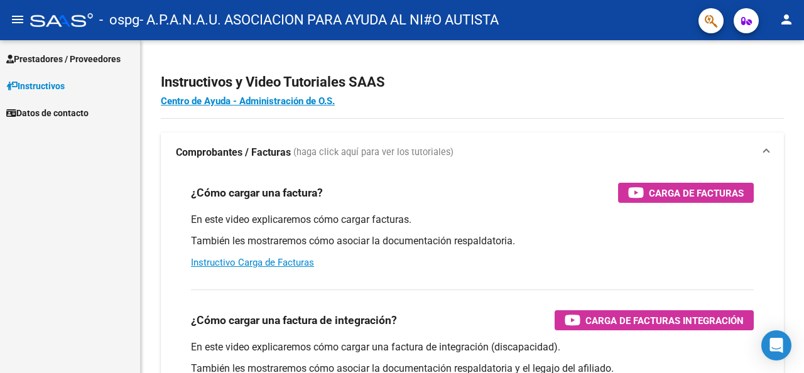
click at [66, 56] on span "Prestadores / Proveedores" at bounding box center [63, 59] width 114 height 14
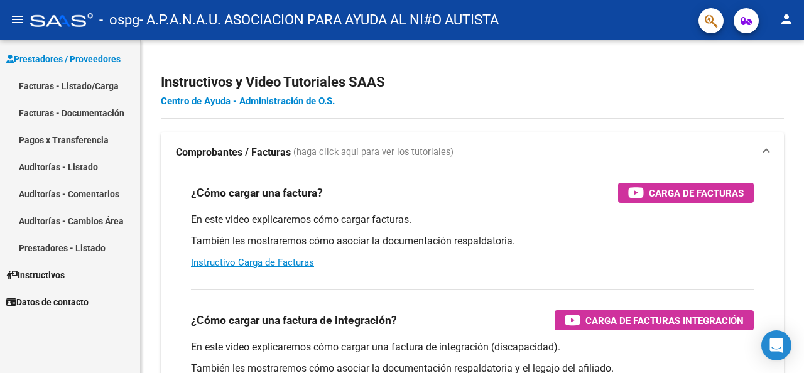
click at [88, 84] on link "Facturas - Listado/Carga" at bounding box center [70, 85] width 140 height 27
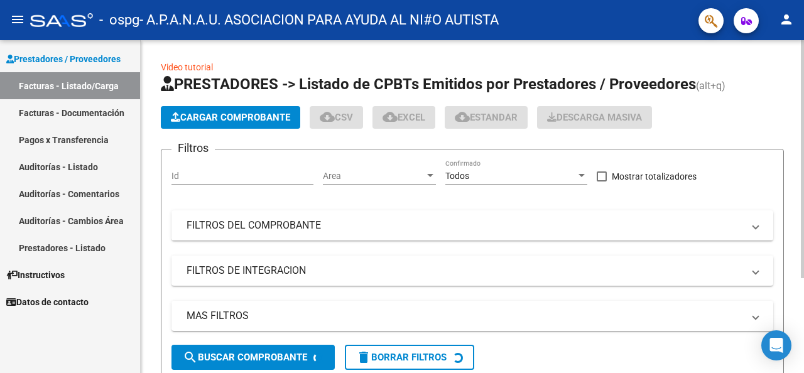
click at [255, 119] on span "Cargar Comprobante" at bounding box center [230, 117] width 119 height 11
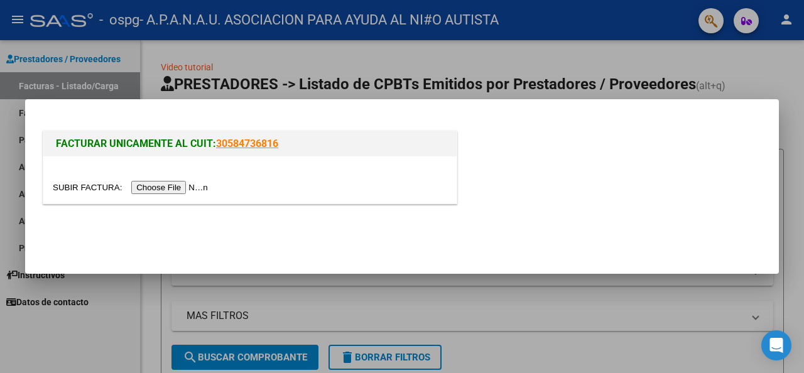
click at [535, 287] on div at bounding box center [402, 186] width 804 height 373
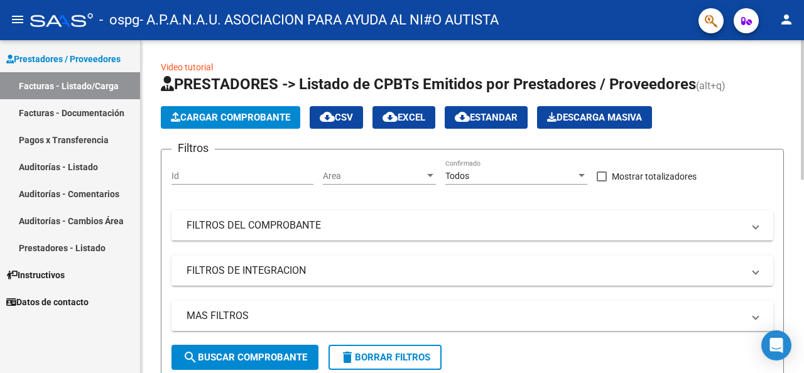
click at [246, 115] on span "Cargar Comprobante" at bounding box center [230, 117] width 119 height 11
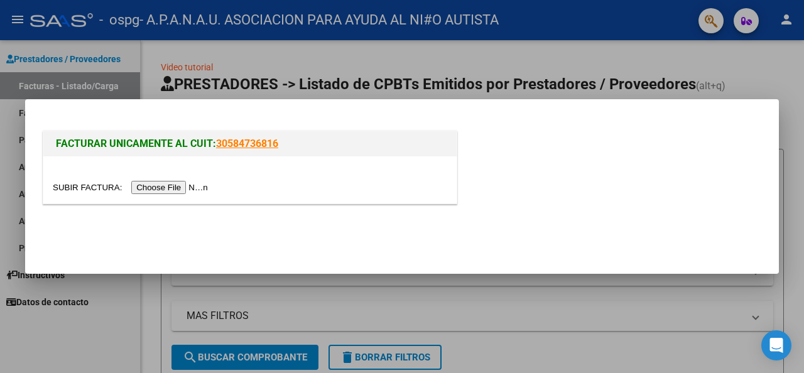
click at [469, 293] on div at bounding box center [402, 186] width 804 height 373
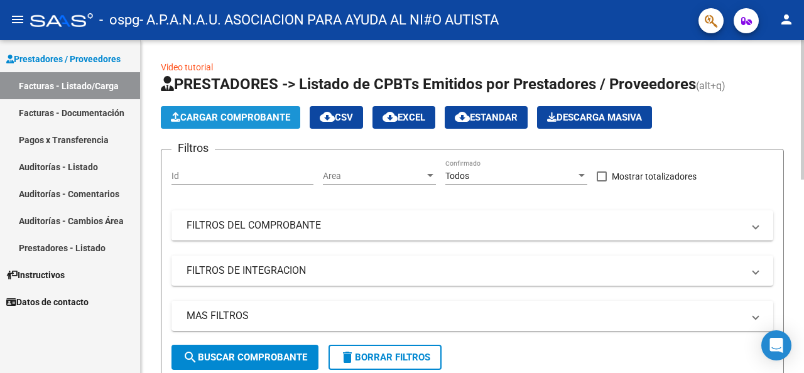
click at [231, 116] on span "Cargar Comprobante" at bounding box center [230, 117] width 119 height 11
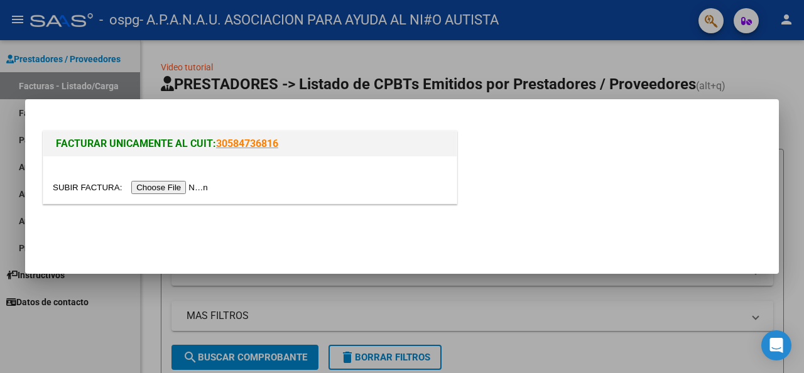
click at [171, 187] on input "file" at bounding box center [132, 187] width 159 height 13
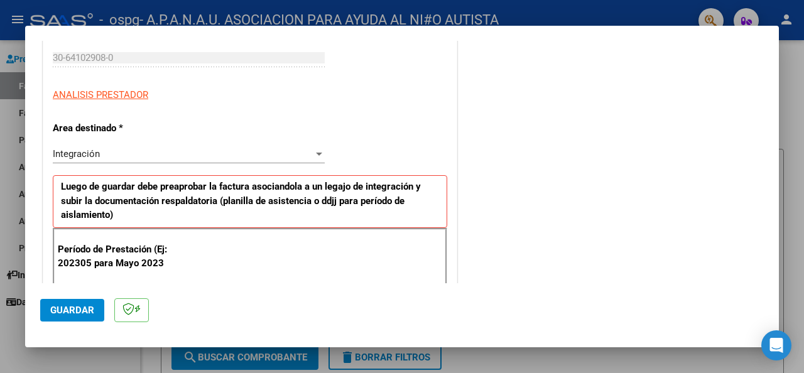
scroll to position [251, 0]
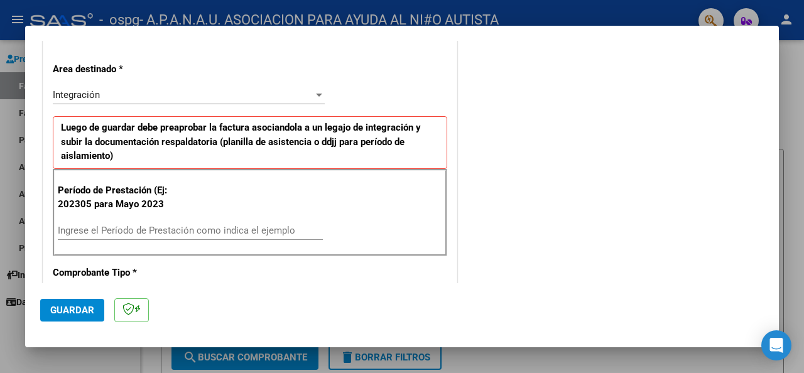
click at [86, 230] on input "Ingrese el Período de Prestación como indica el ejemplo" at bounding box center [190, 230] width 265 height 11
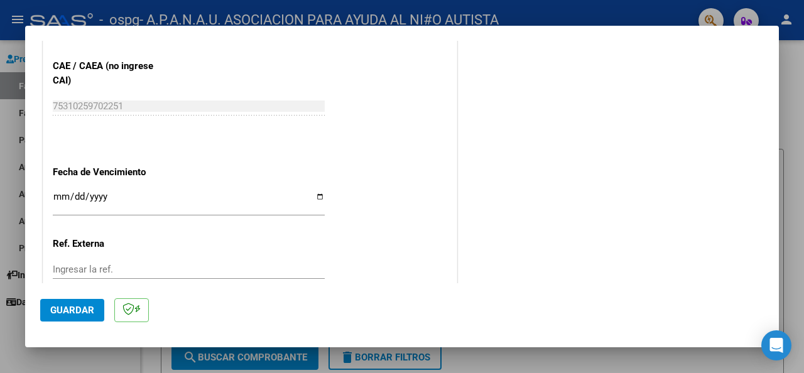
scroll to position [816, 0]
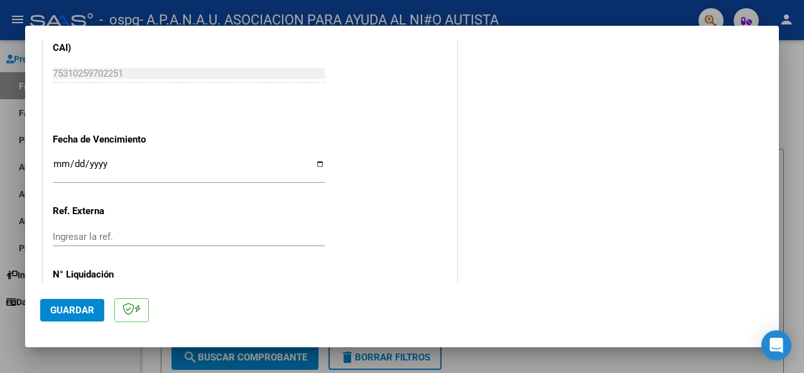
type input "202507"
click at [313, 160] on input "Ingresar la fecha" at bounding box center [189, 169] width 272 height 20
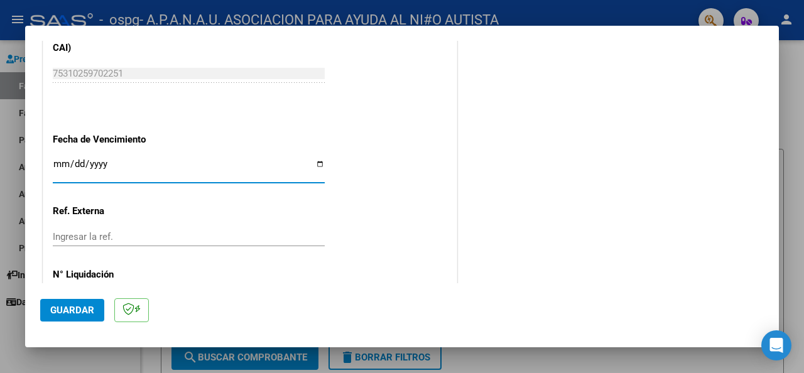
type input "[DATE]"
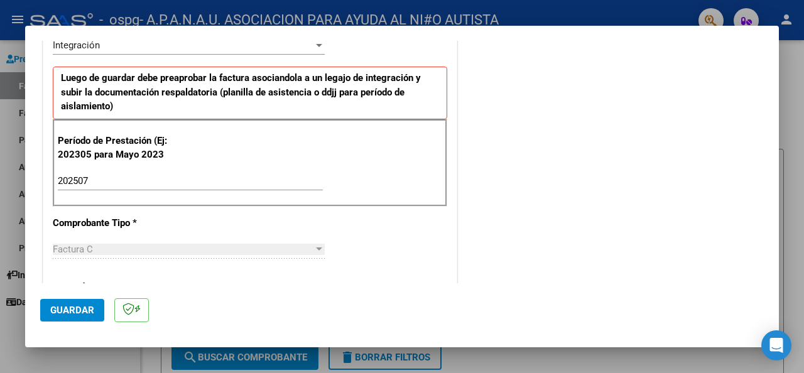
scroll to position [50, 0]
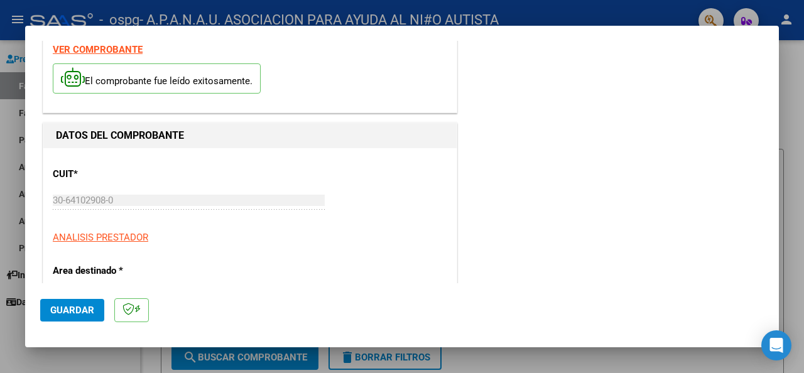
click at [73, 303] on button "Guardar" at bounding box center [72, 310] width 64 height 23
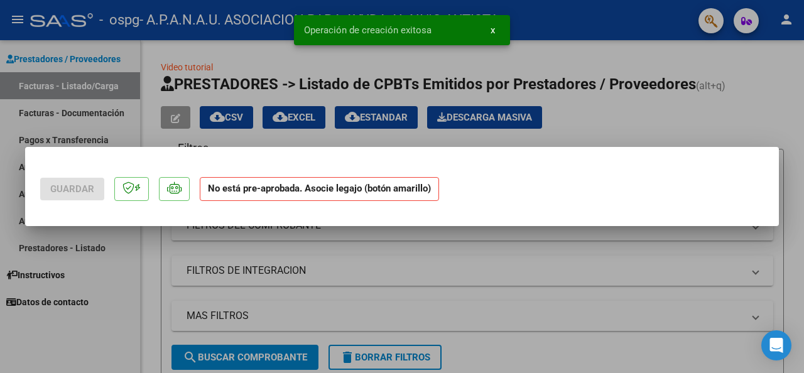
scroll to position [0, 0]
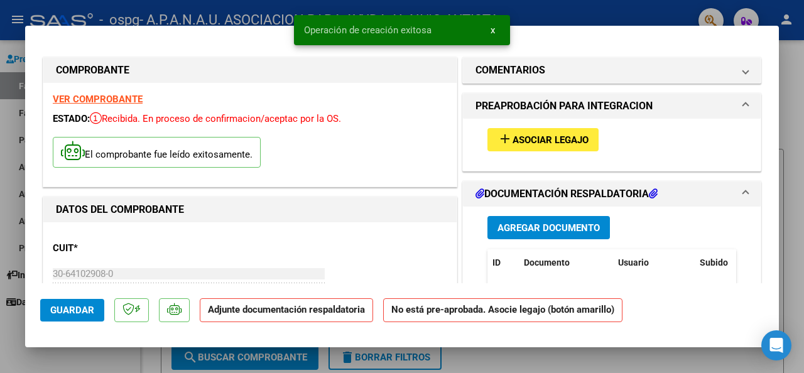
click at [497, 136] on mat-icon "add" at bounding box center [504, 138] width 15 height 15
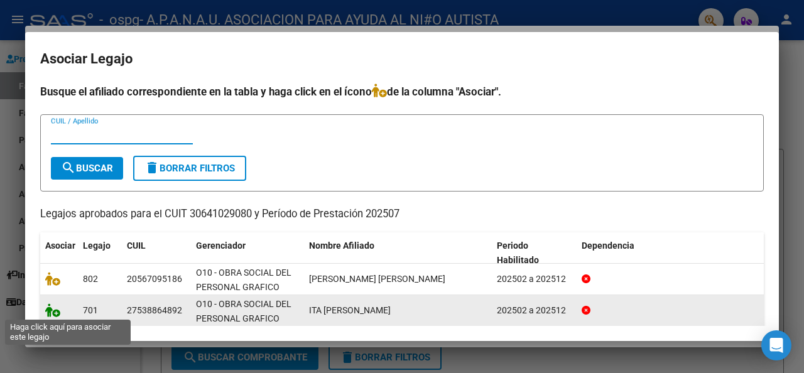
click at [55, 307] on icon at bounding box center [52, 310] width 15 height 14
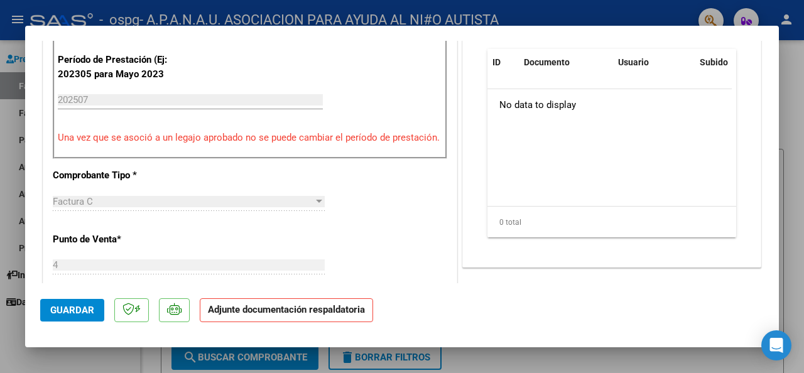
scroll to position [188, 0]
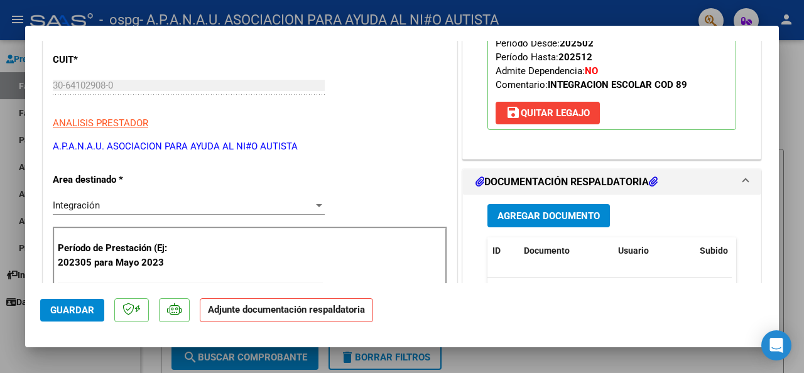
click at [528, 210] on span "Agregar Documento" at bounding box center [548, 215] width 102 height 11
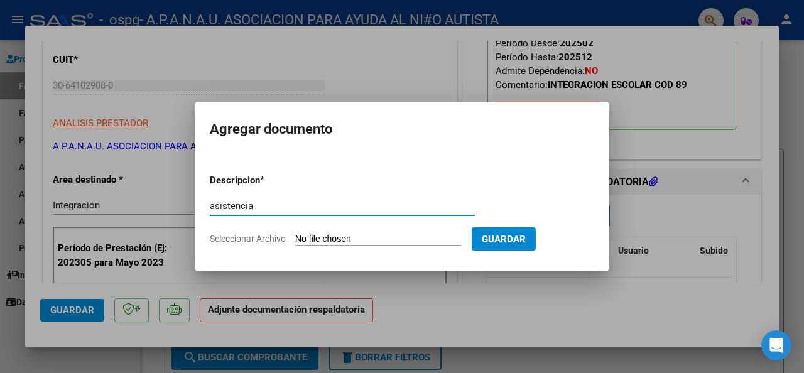
type input "asistencia"
click at [249, 239] on span "Seleccionar Archivo" at bounding box center [248, 239] width 76 height 10
click at [295, 239] on input "Seleccionar Archivo" at bounding box center [378, 240] width 166 height 12
type input "C:\fakepath\ITA [PERSON_NAME] 25.jpg"
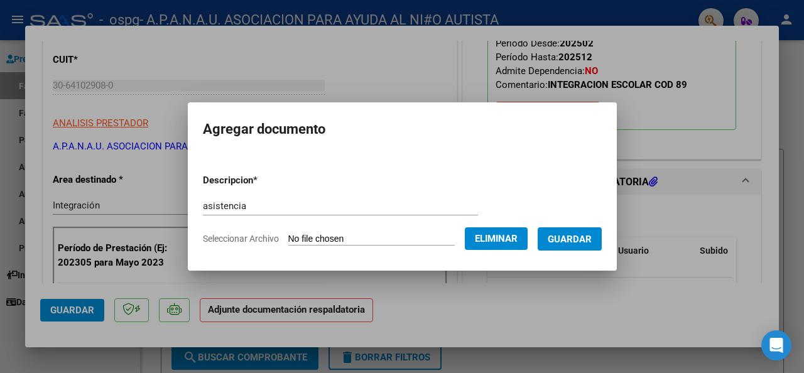
click at [563, 237] on span "Guardar" at bounding box center [570, 239] width 44 height 11
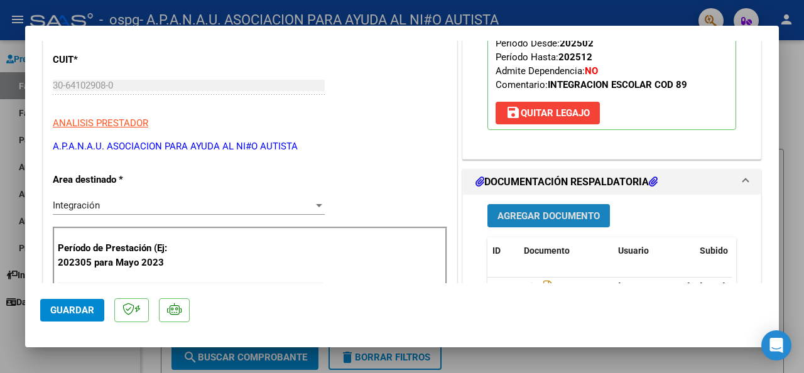
click at [529, 219] on span "Agregar Documento" at bounding box center [548, 215] width 102 height 11
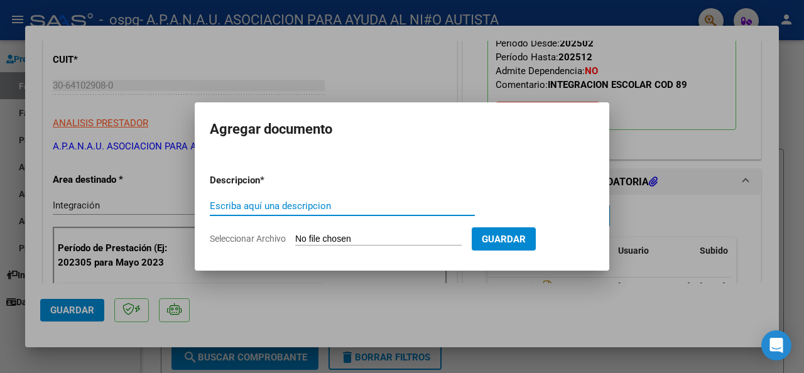
click at [241, 208] on input "Escriba aquí una descripcion" at bounding box center [342, 205] width 265 height 11
type input "autorizacion"
click at [242, 234] on span "Seleccionar Archivo" at bounding box center [248, 239] width 76 height 10
click at [295, 234] on input "Seleccionar Archivo" at bounding box center [378, 240] width 166 height 12
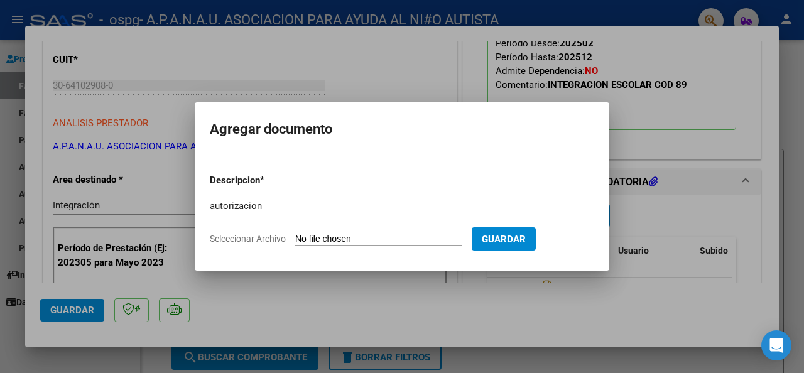
type input "C:\fakepath\AUTORIZACION 2025 (2) (2).odt"
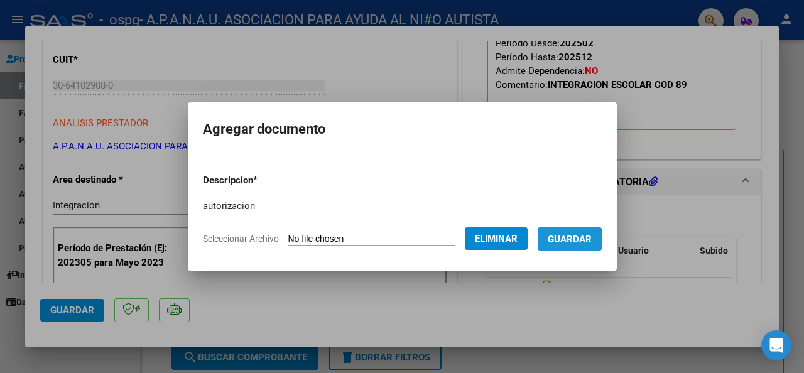
click at [573, 239] on span "Guardar" at bounding box center [570, 239] width 44 height 11
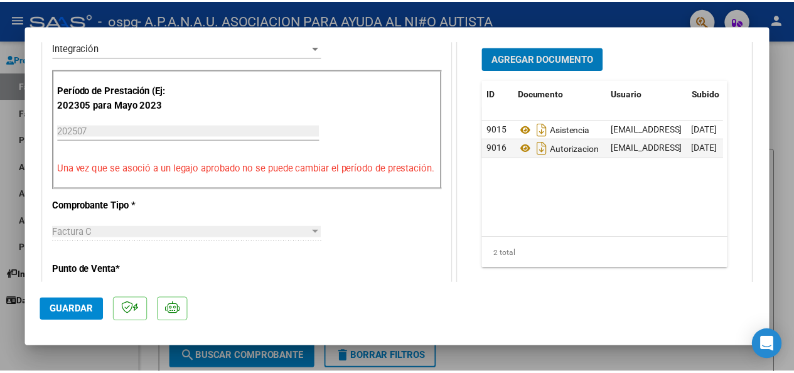
scroll to position [377, 0]
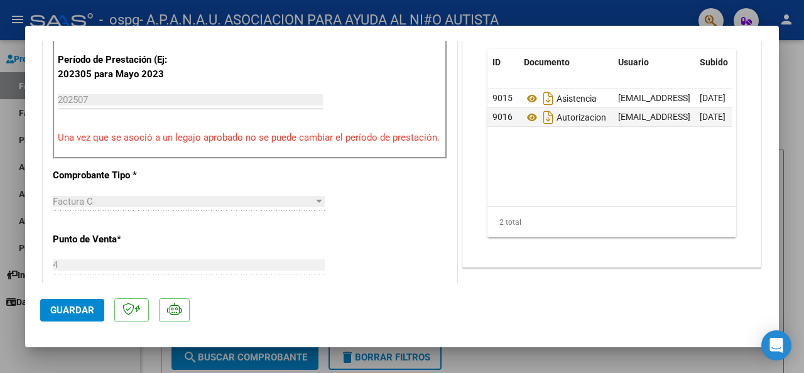
click at [69, 310] on span "Guardar" at bounding box center [72, 310] width 44 height 11
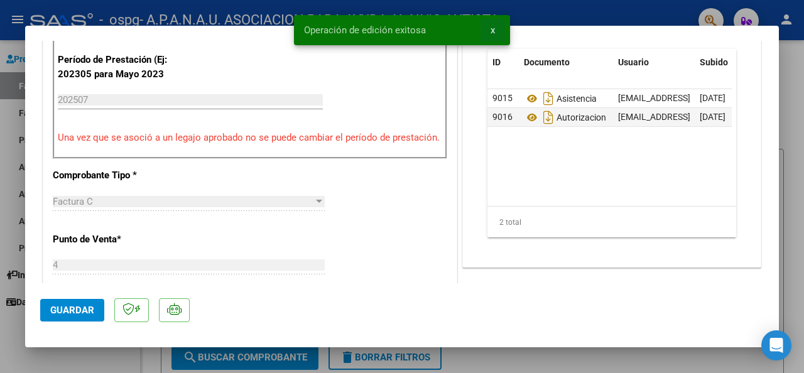
click at [490, 29] on span "x" at bounding box center [492, 29] width 4 height 11
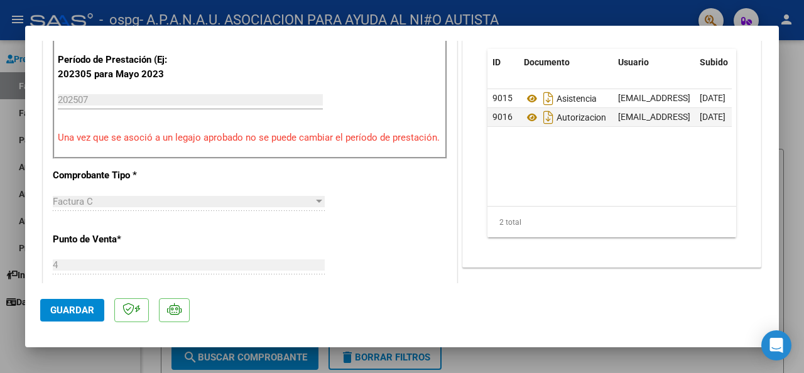
click at [482, 10] on div at bounding box center [402, 186] width 804 height 373
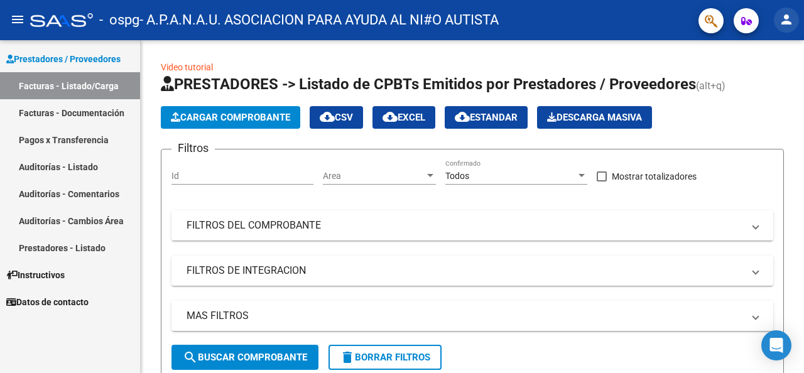
click at [790, 18] on mat-icon "person" at bounding box center [786, 19] width 15 height 15
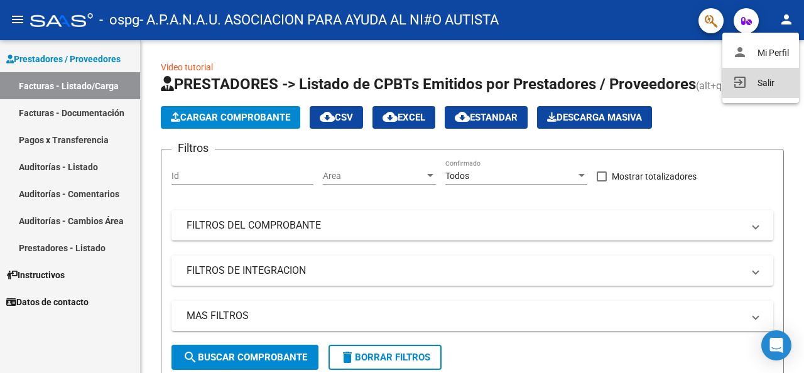
click at [767, 80] on button "exit_to_app Salir" at bounding box center [760, 83] width 77 height 30
